Goal: Information Seeking & Learning: Learn about a topic

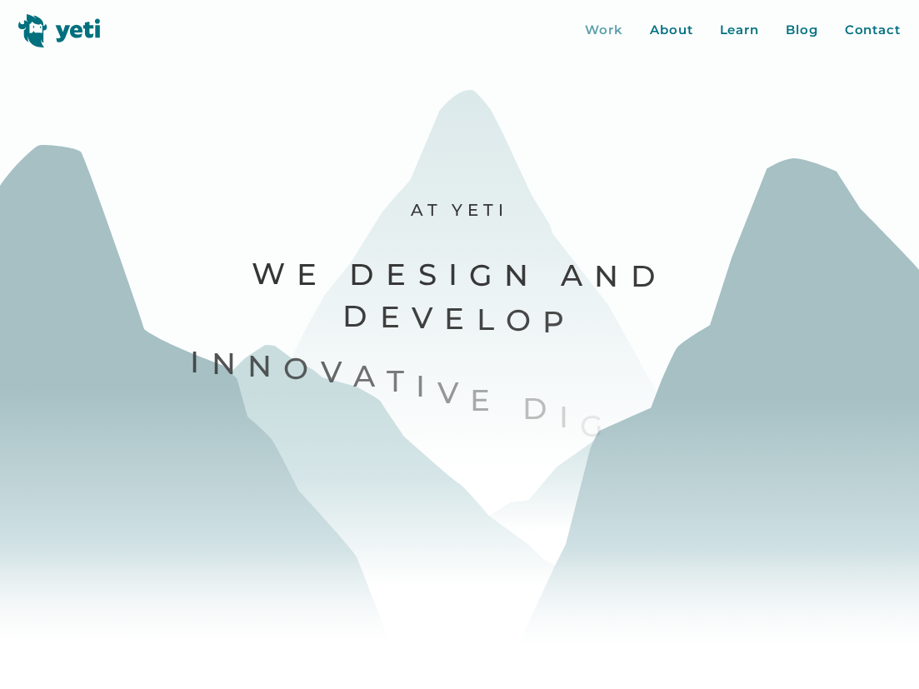
click at [618, 28] on div "Work" at bounding box center [604, 30] width 38 height 19
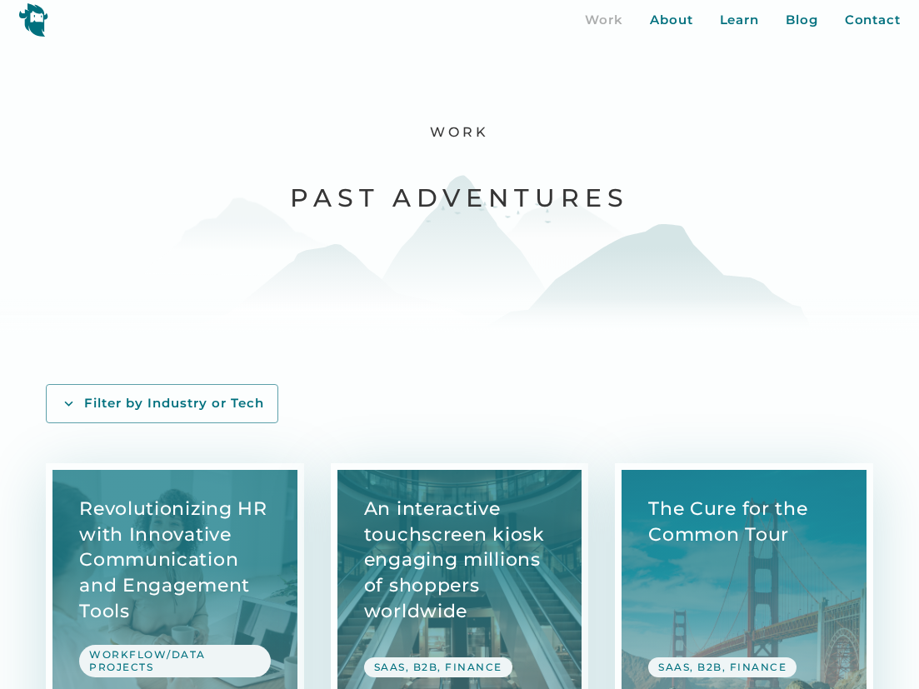
scroll to position [196, 0]
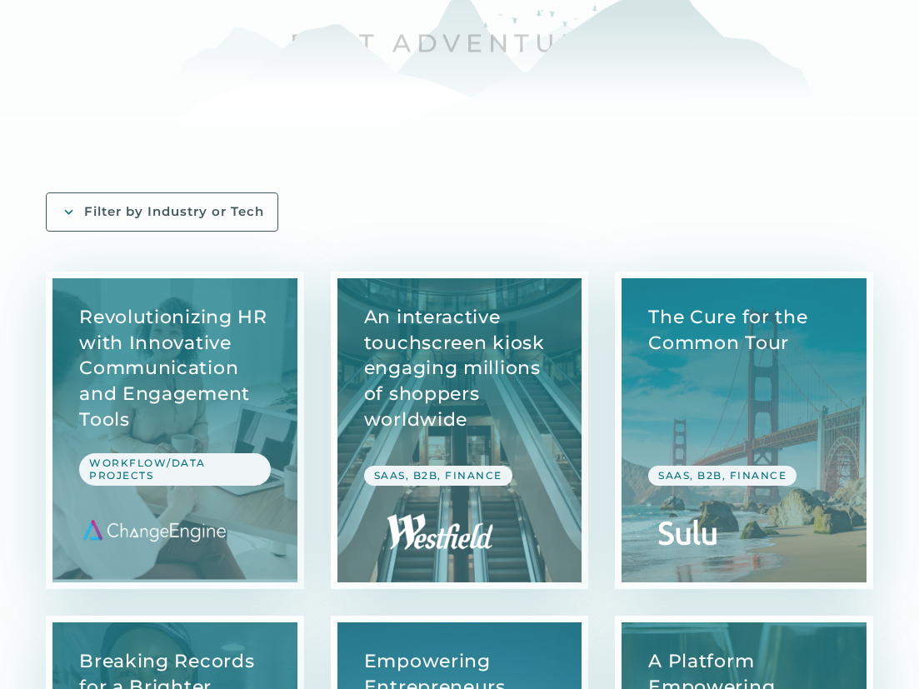
click at [199, 214] on div "Filter by Industry or Tech" at bounding box center [174, 211] width 180 height 17
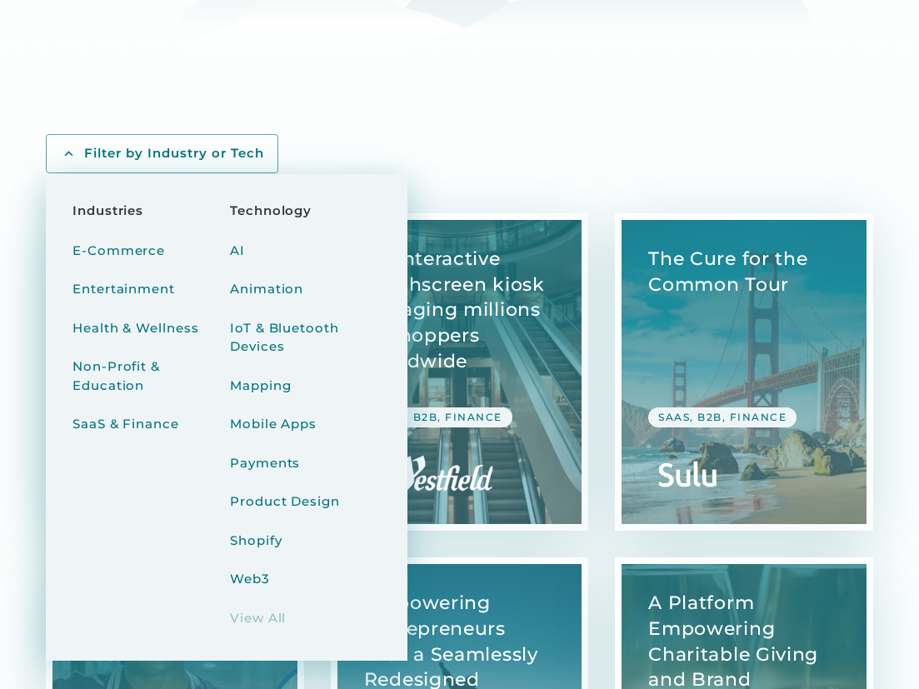
scroll to position [256, 0]
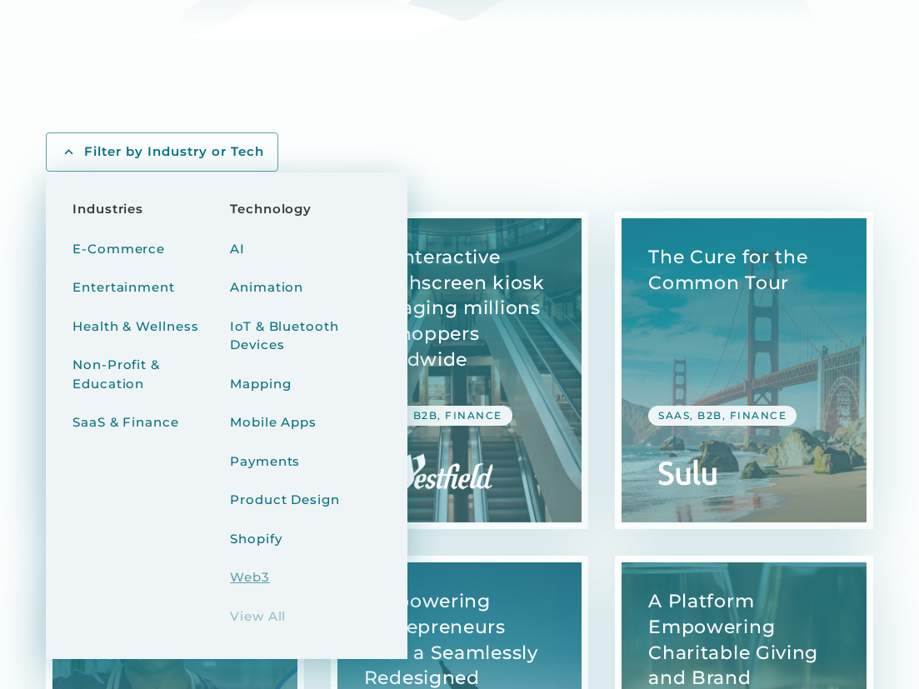
click at [249, 572] on div "Web3" at bounding box center [250, 577] width 40 height 19
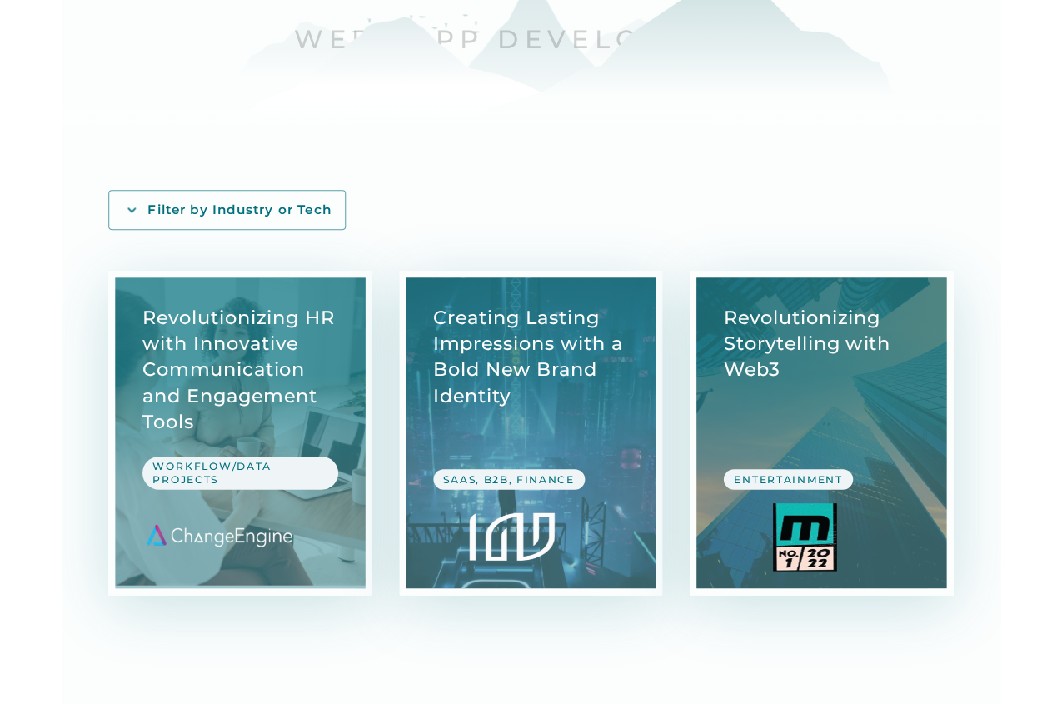
scroll to position [205, 0]
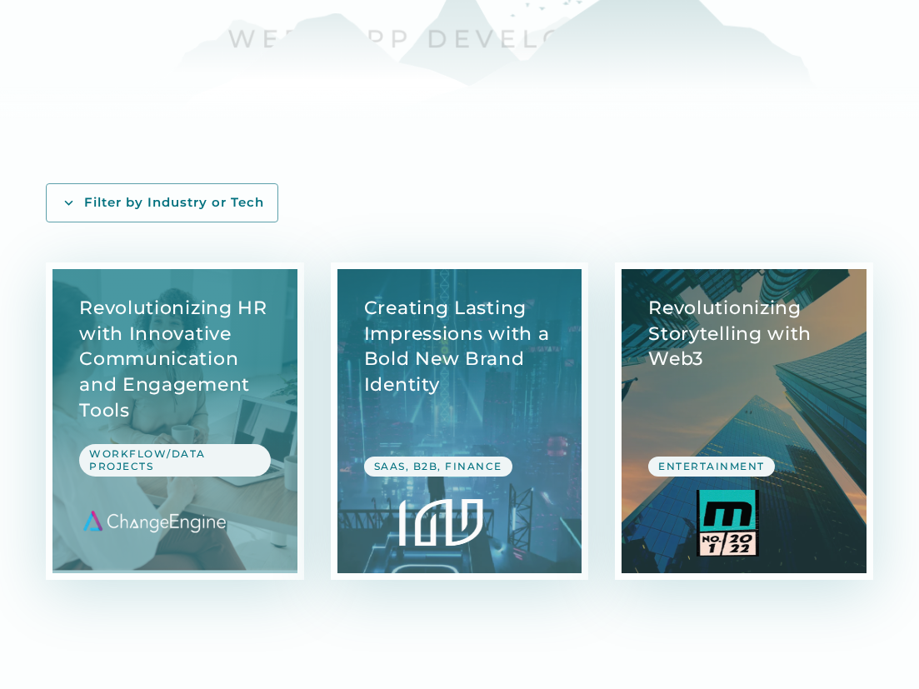
click at [696, 352] on link "View Case Study" at bounding box center [744, 421] width 245 height 304
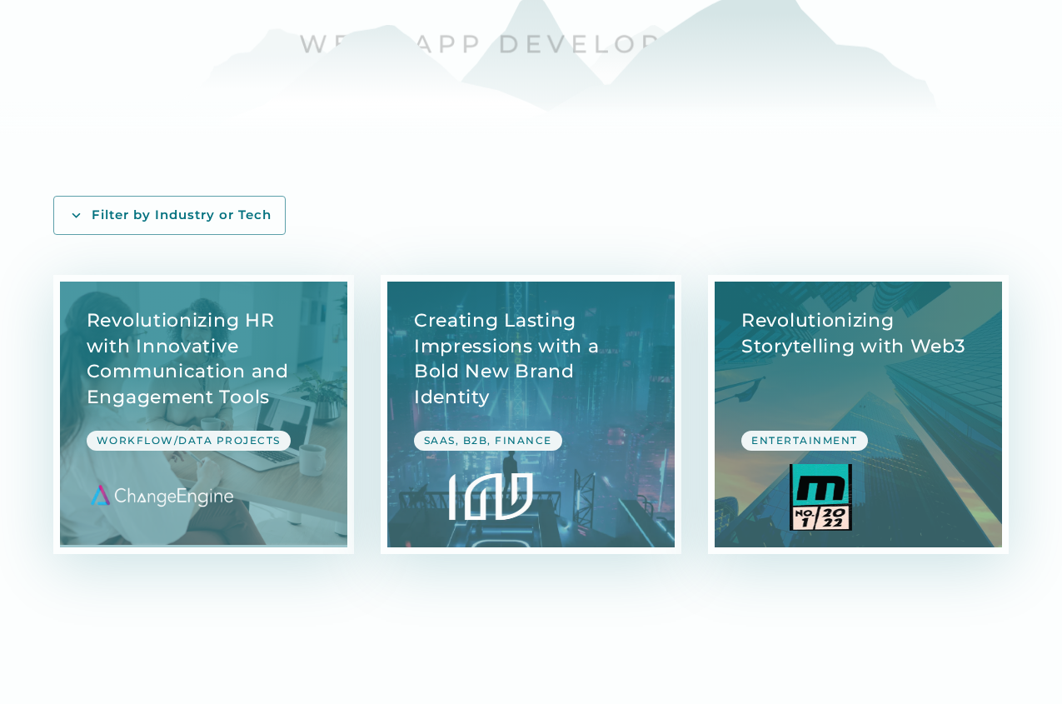
scroll to position [108, 0]
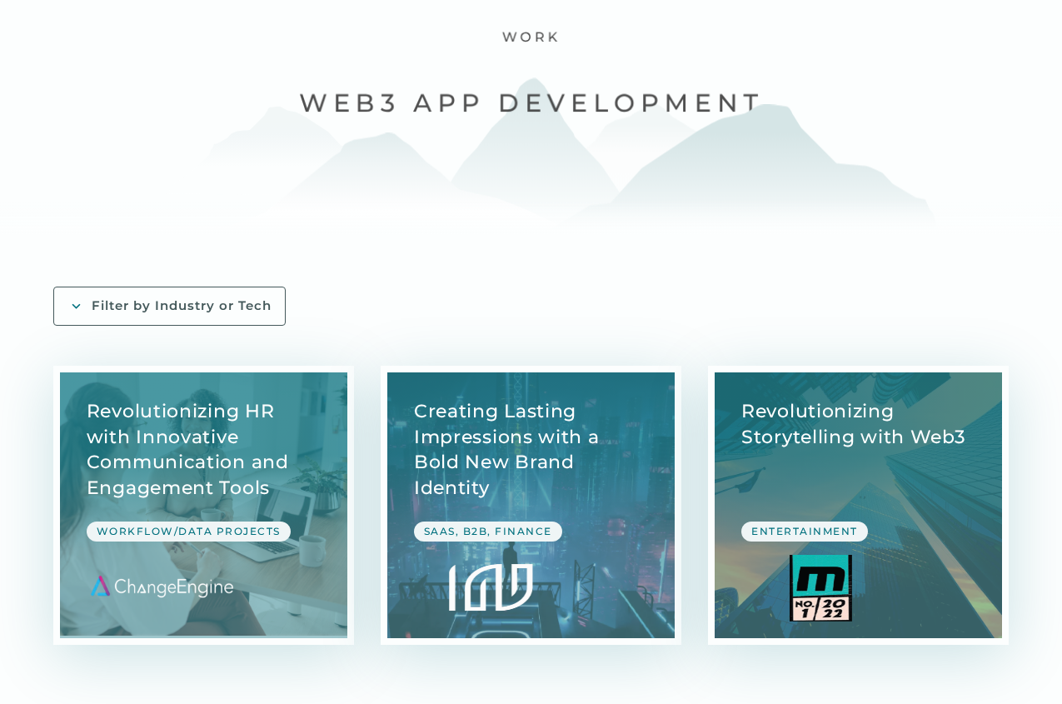
click at [243, 309] on div "Filter by Industry or Tech" at bounding box center [182, 305] width 180 height 17
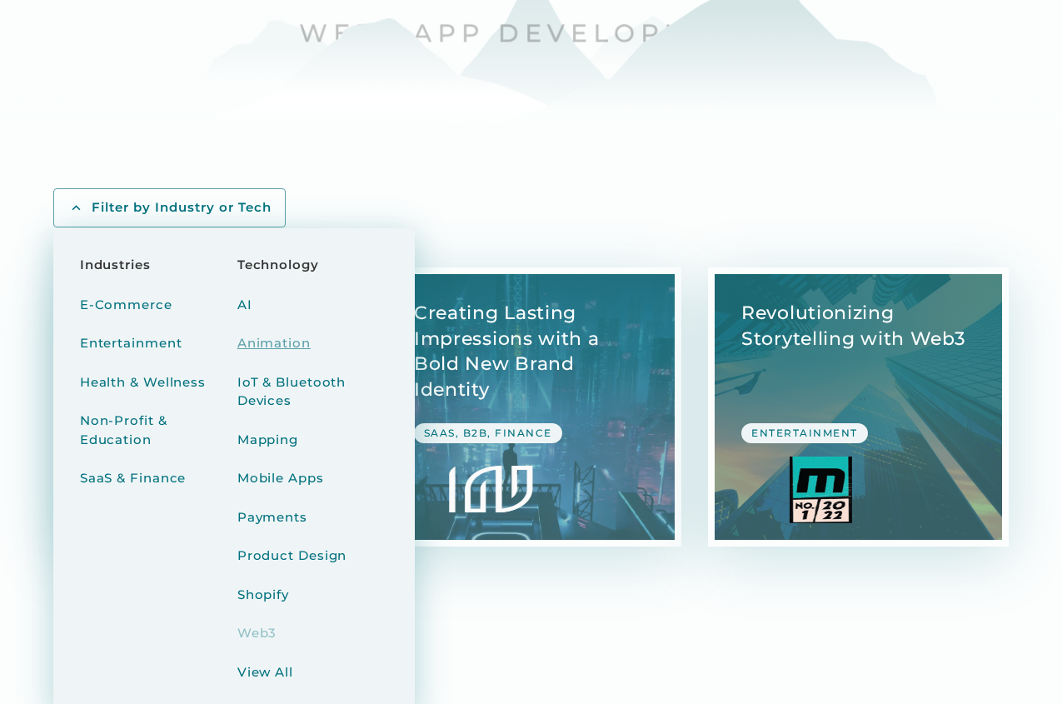
scroll to position [210, 0]
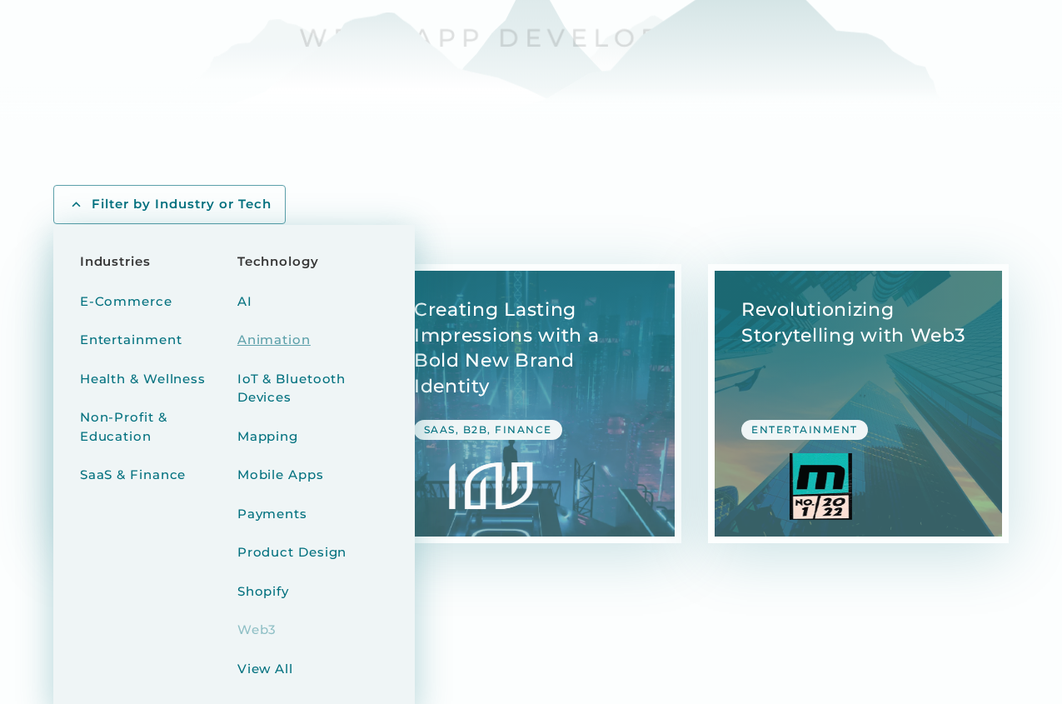
click at [272, 334] on div "Animation" at bounding box center [273, 340] width 73 height 19
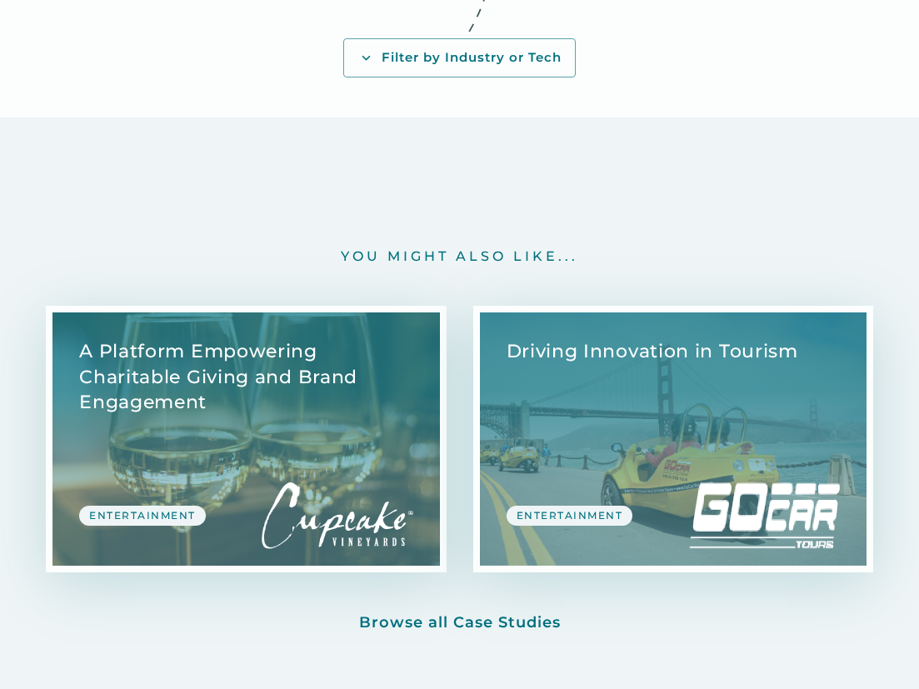
scroll to position [5826, 0]
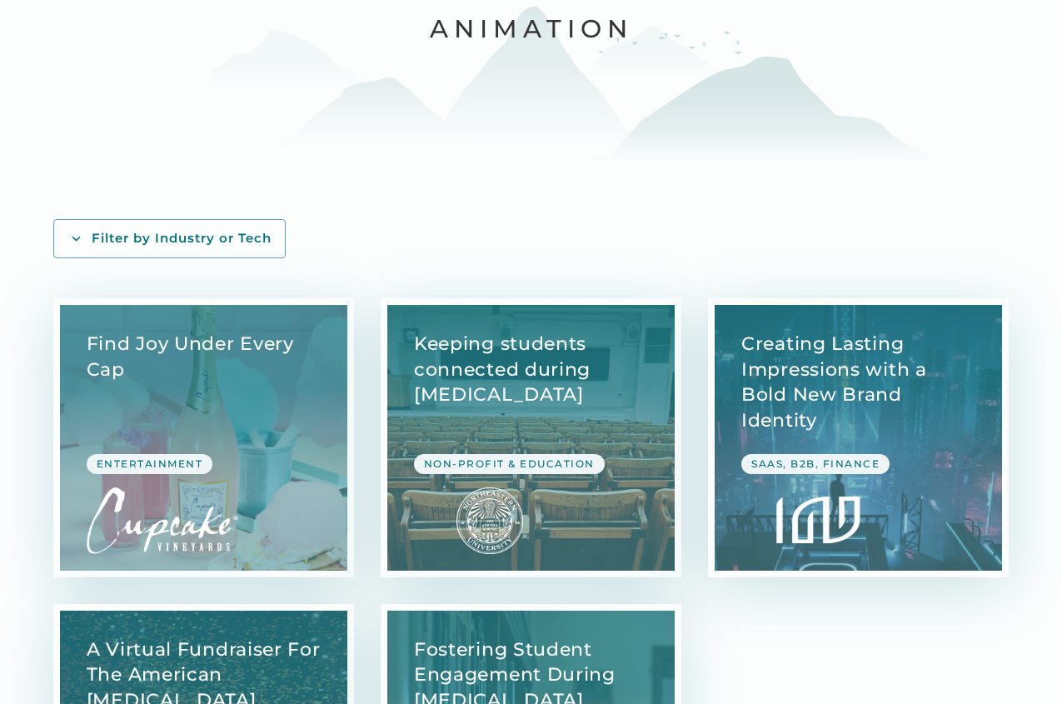
scroll to position [184, 0]
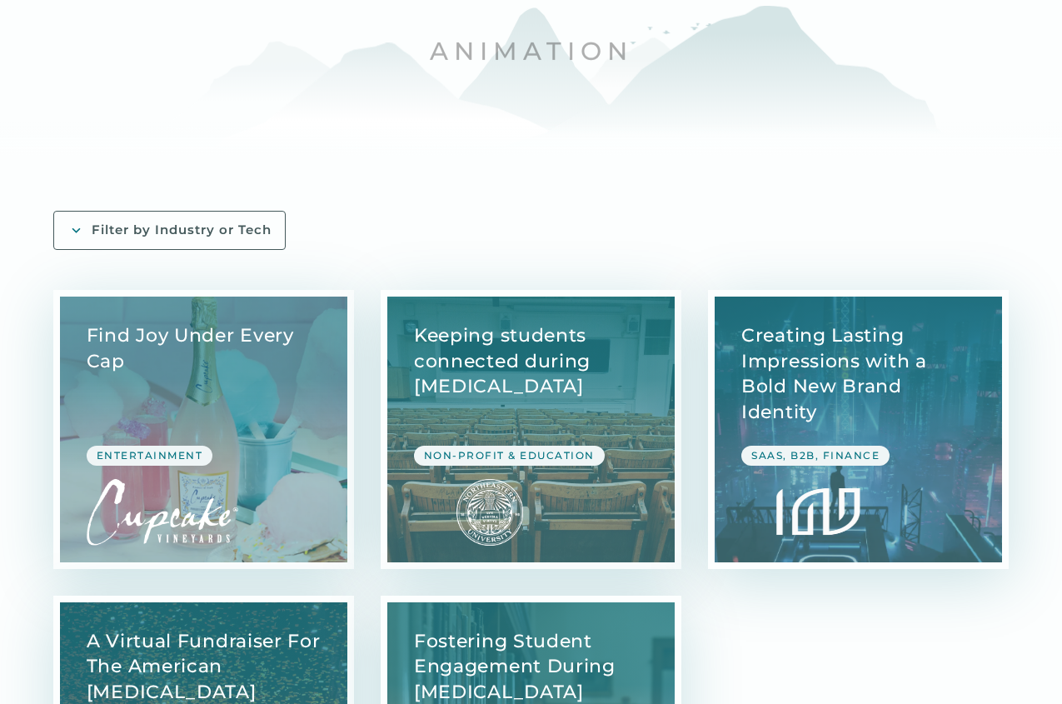
click at [232, 211] on link "Filter by Industry or Tech" at bounding box center [169, 230] width 232 height 39
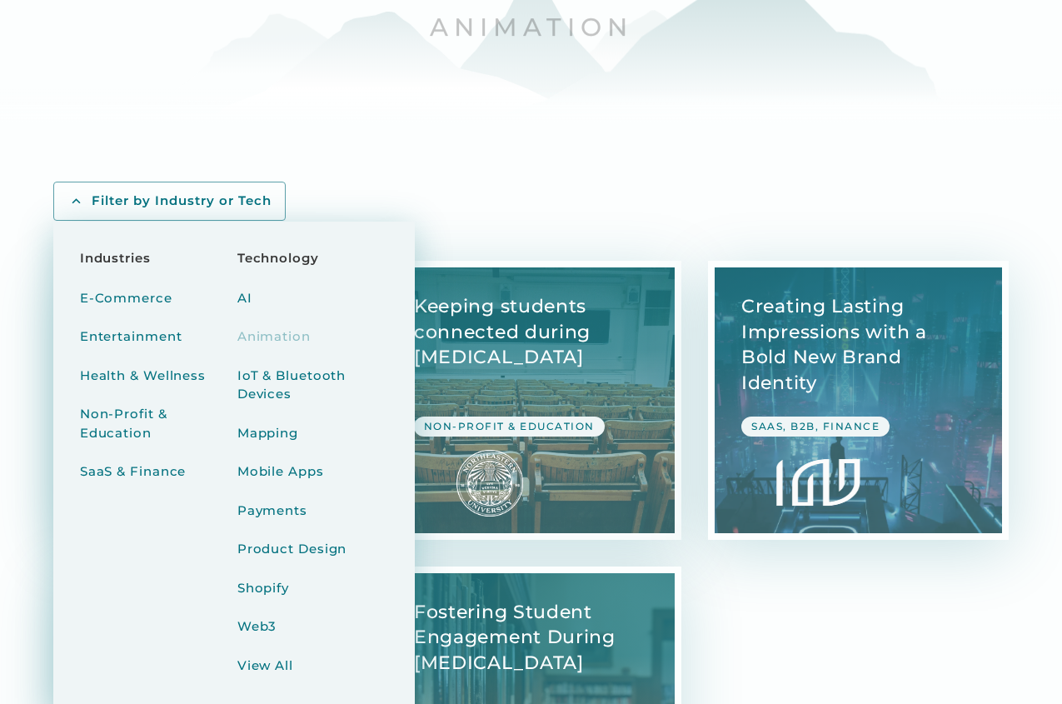
scroll to position [227, 0]
